Goal: Task Accomplishment & Management: Manage account settings

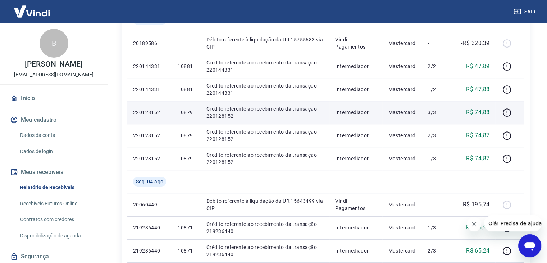
scroll to position [216, 0]
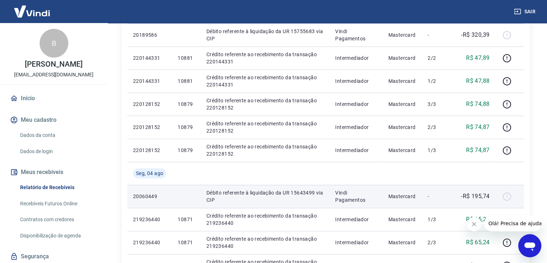
click at [505, 197] on div at bounding box center [509, 196] width 17 height 12
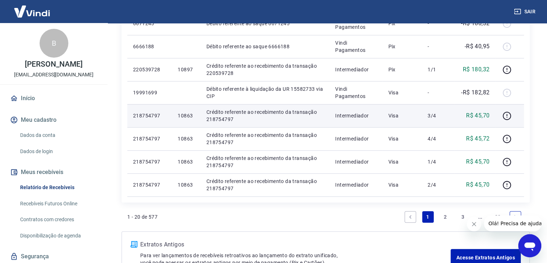
scroll to position [468, 0]
